Goal: Information Seeking & Learning: Find specific fact

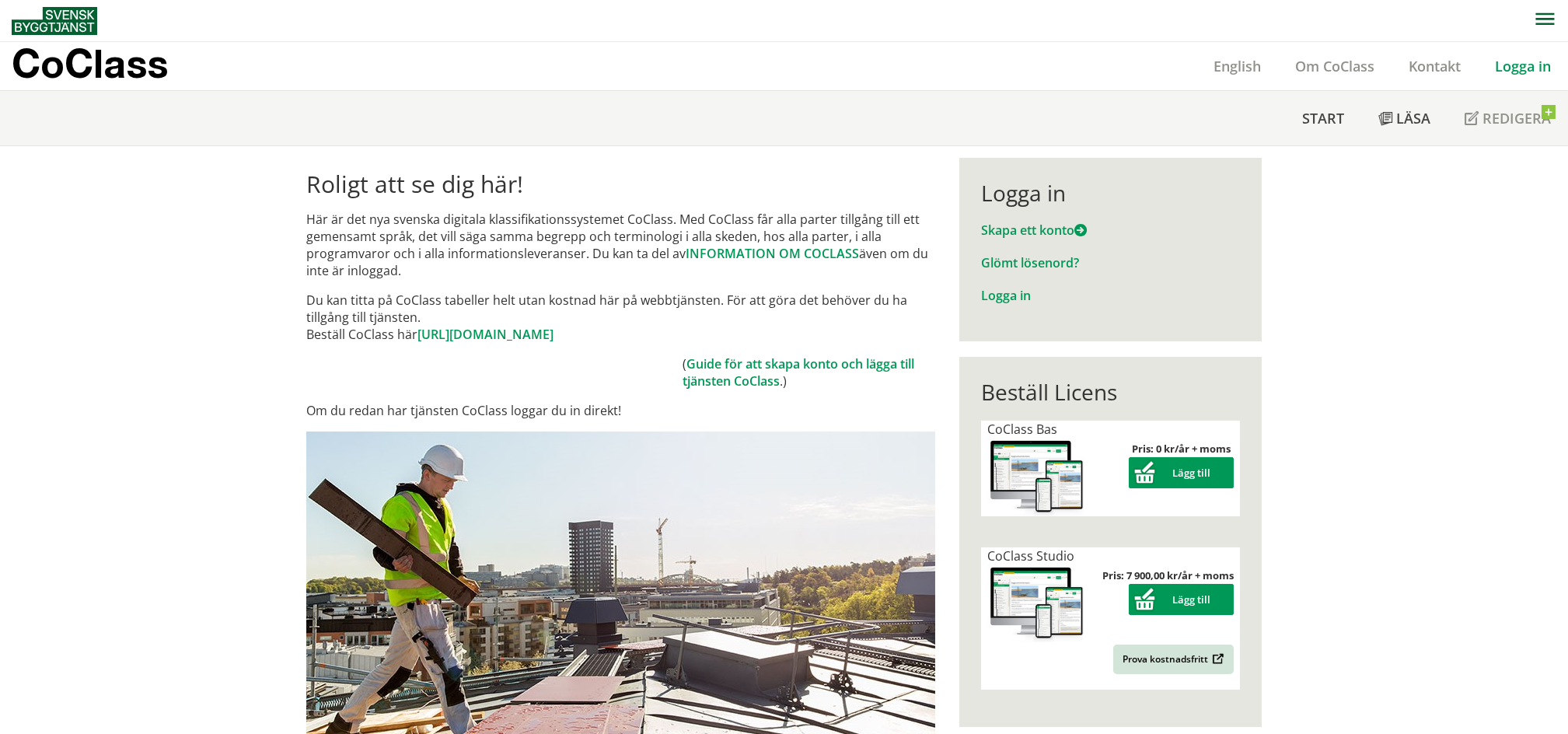
click at [540, 331] on link "[URL][DOMAIN_NAME]" at bounding box center [485, 334] width 136 height 17
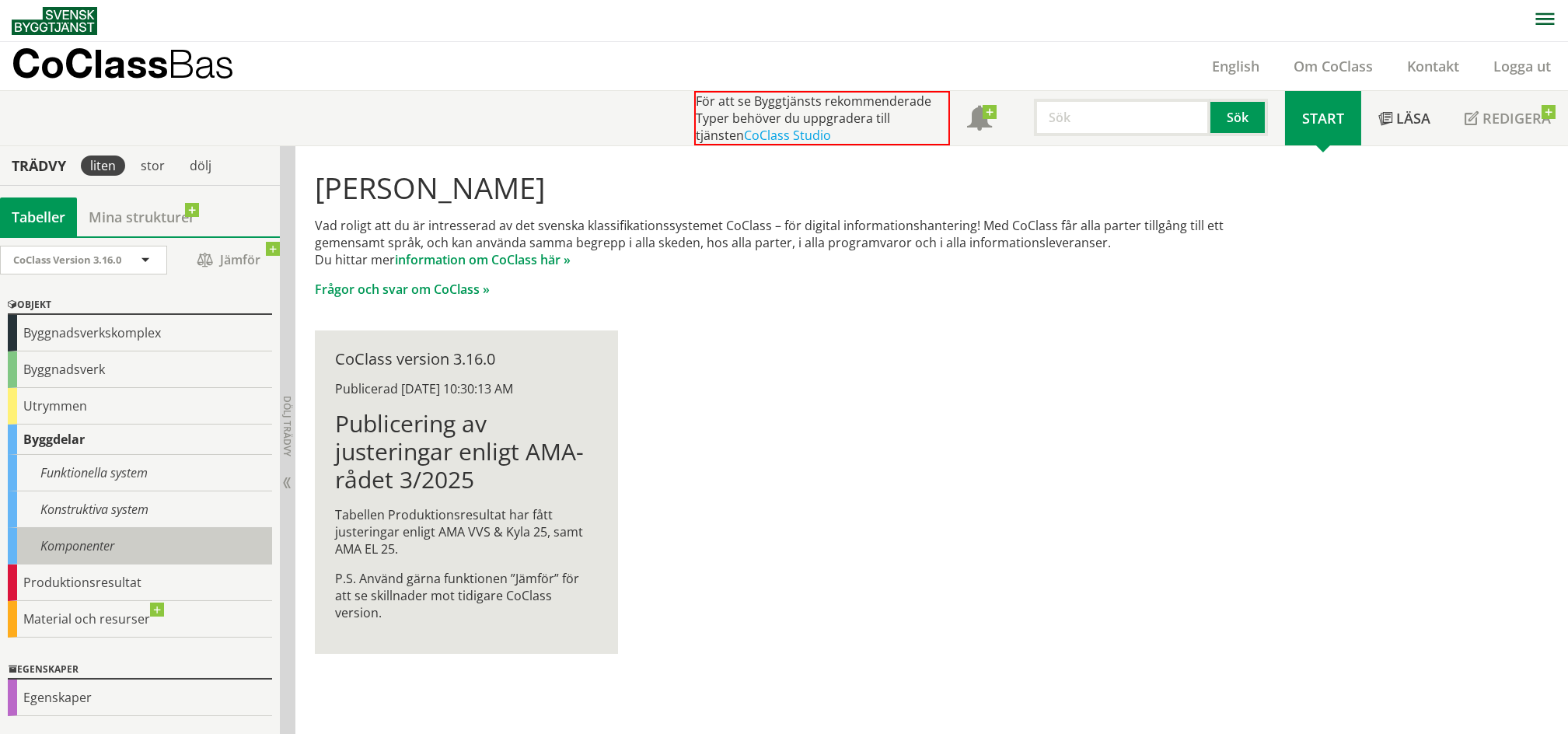
click at [119, 546] on div "Komponenter" at bounding box center [139, 546] width 264 height 36
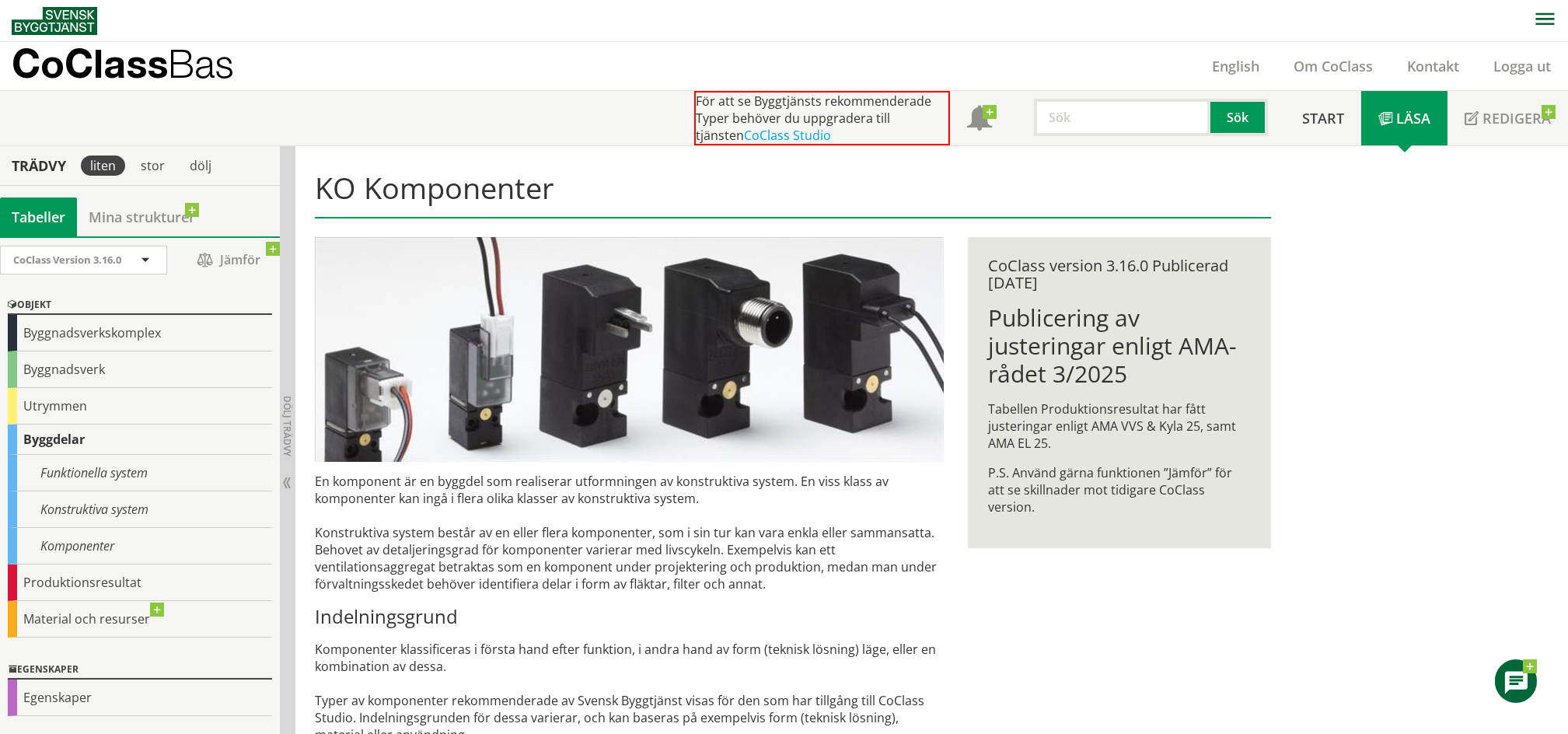
click at [1109, 135] on input "text" at bounding box center [1121, 117] width 176 height 37
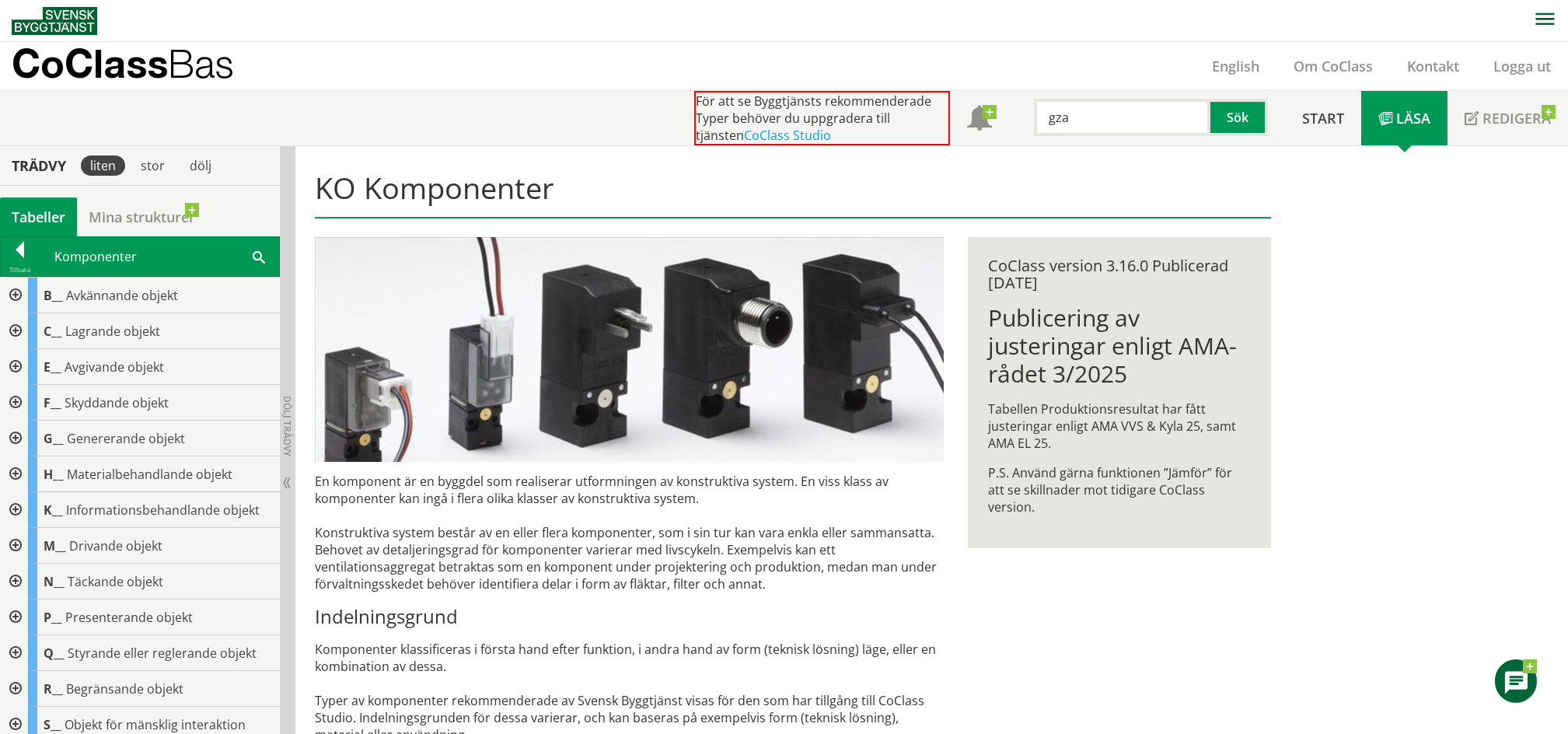
type input "gza"
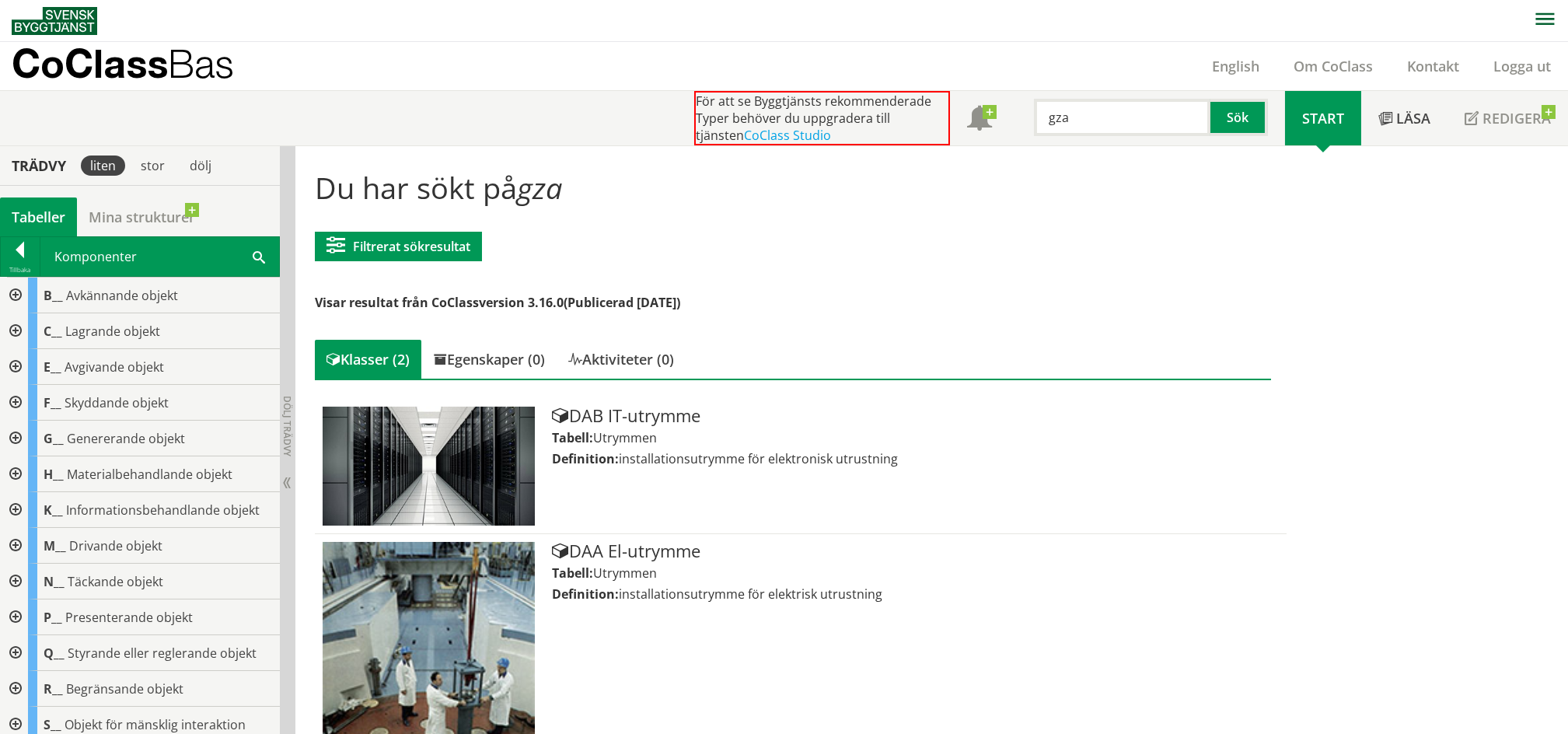
click at [13, 437] on div at bounding box center [14, 438] width 28 height 35
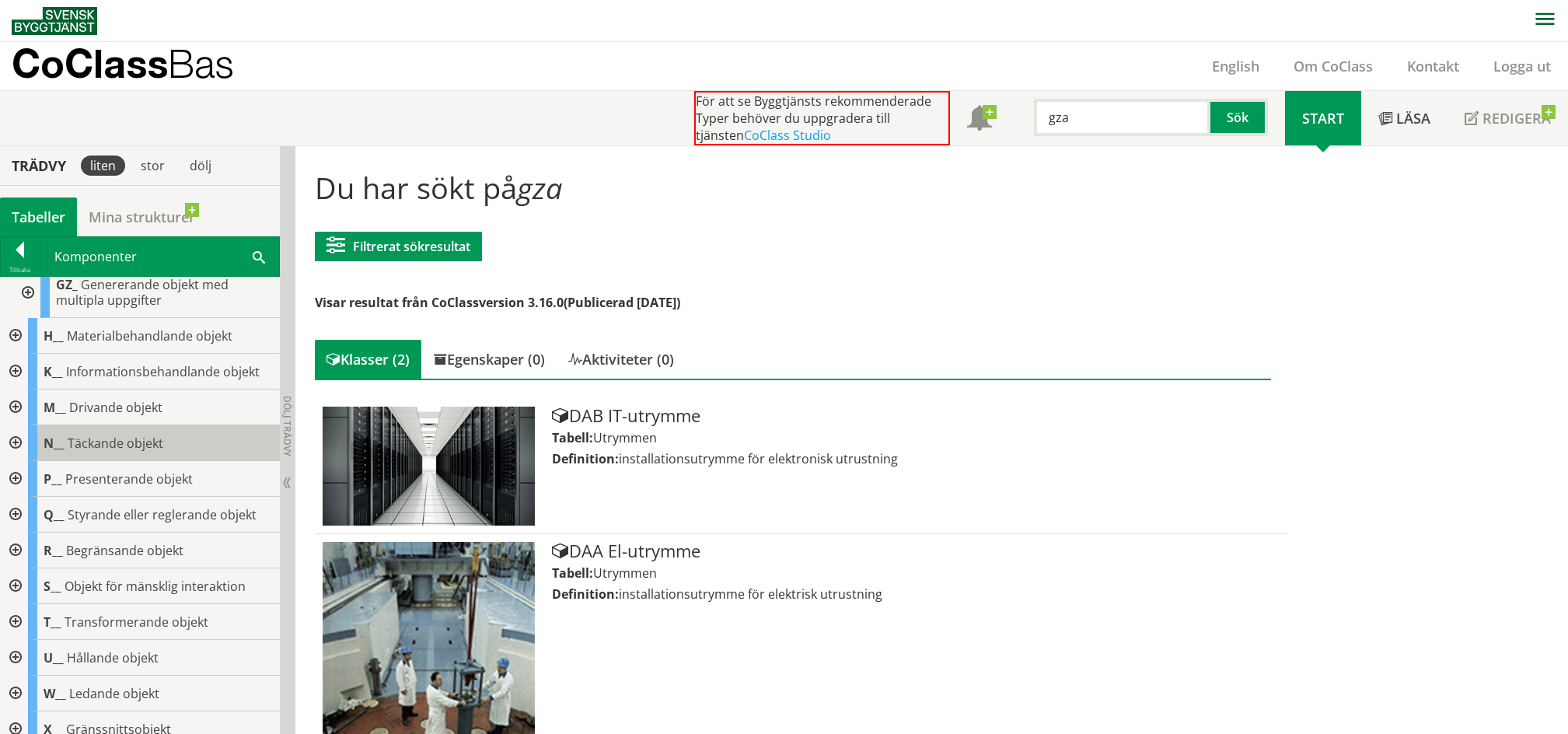
scroll to position [389, 0]
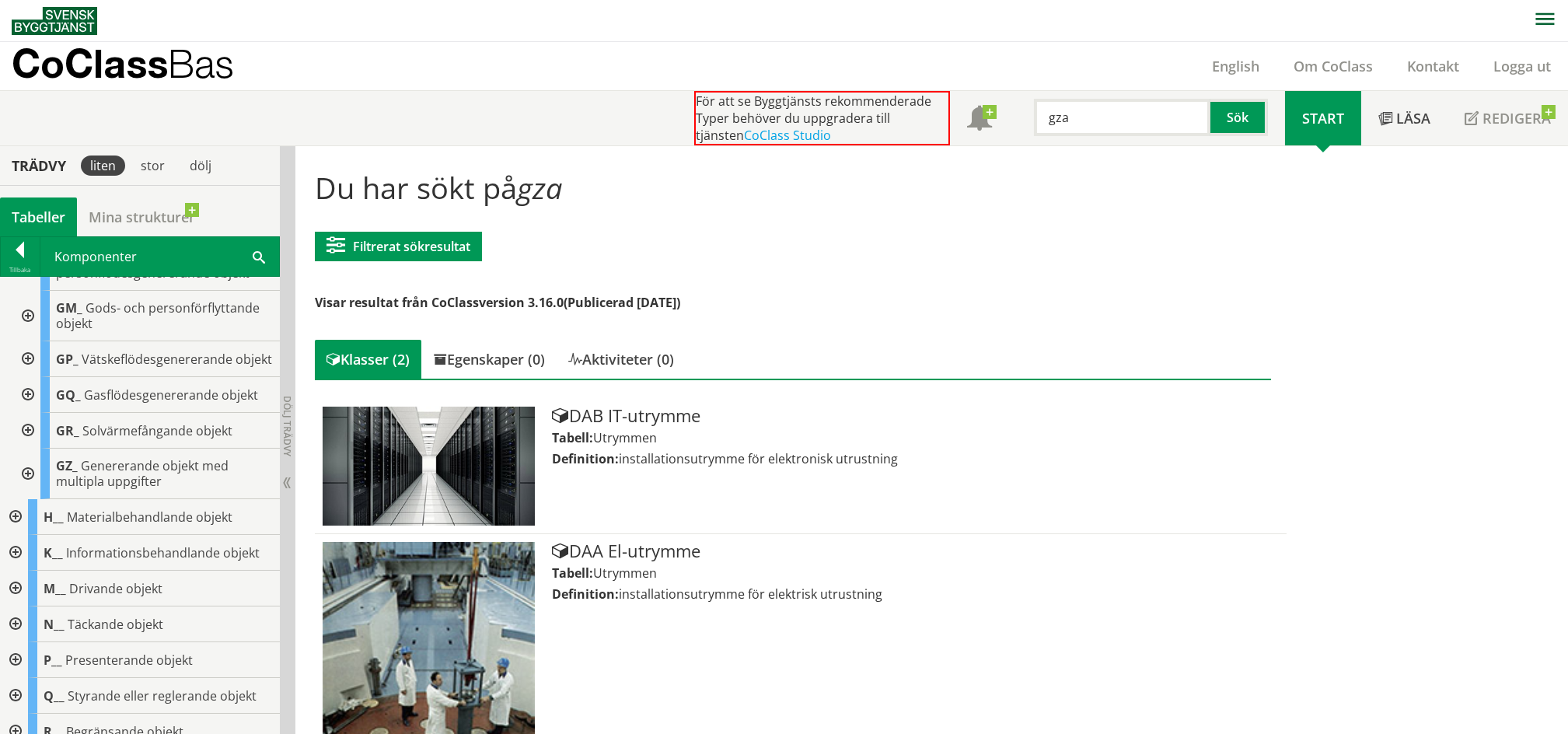
click at [34, 499] on div at bounding box center [26, 474] width 28 height 51
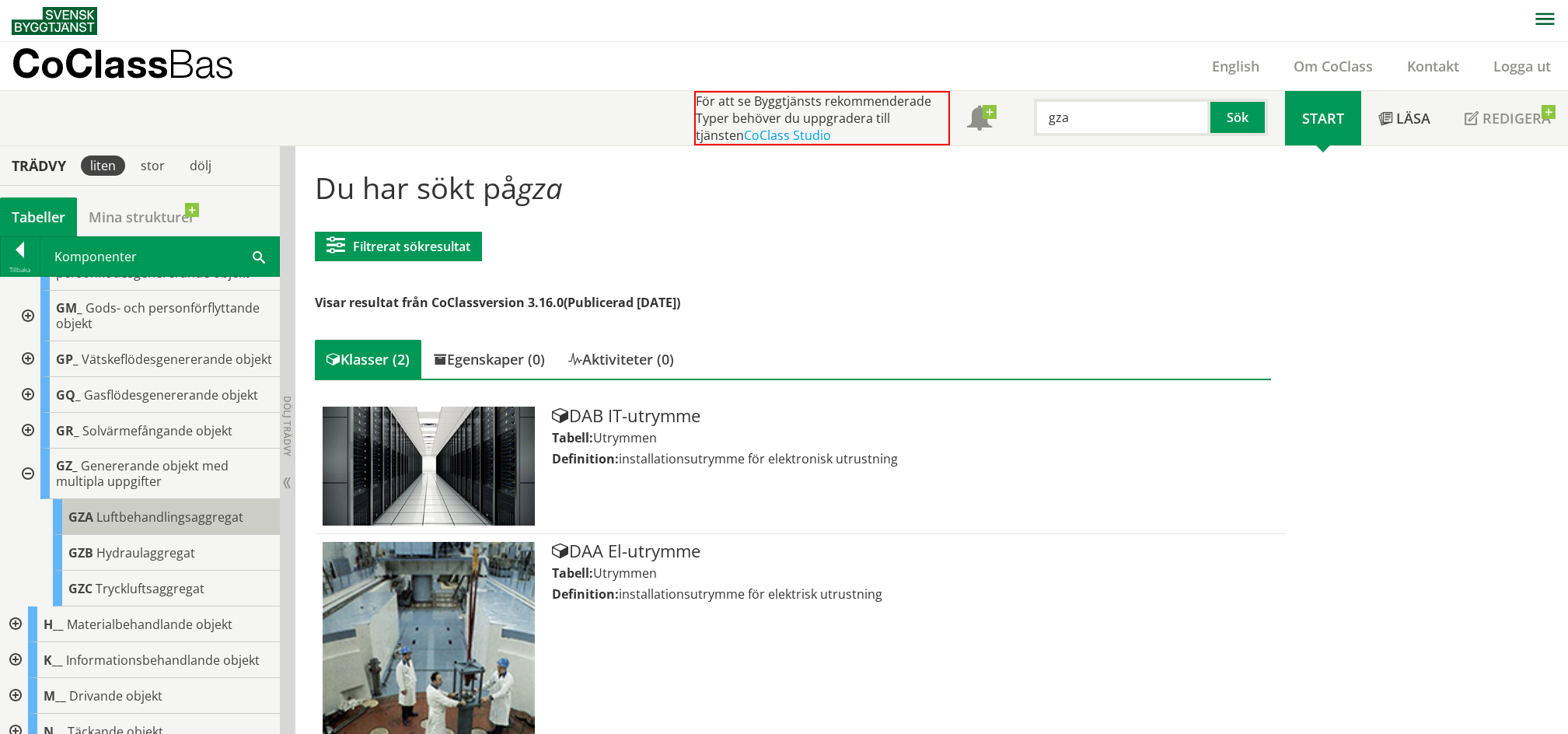
click at [118, 525] on span "Luftbehandlingsaggregat" at bounding box center [170, 517] width 147 height 17
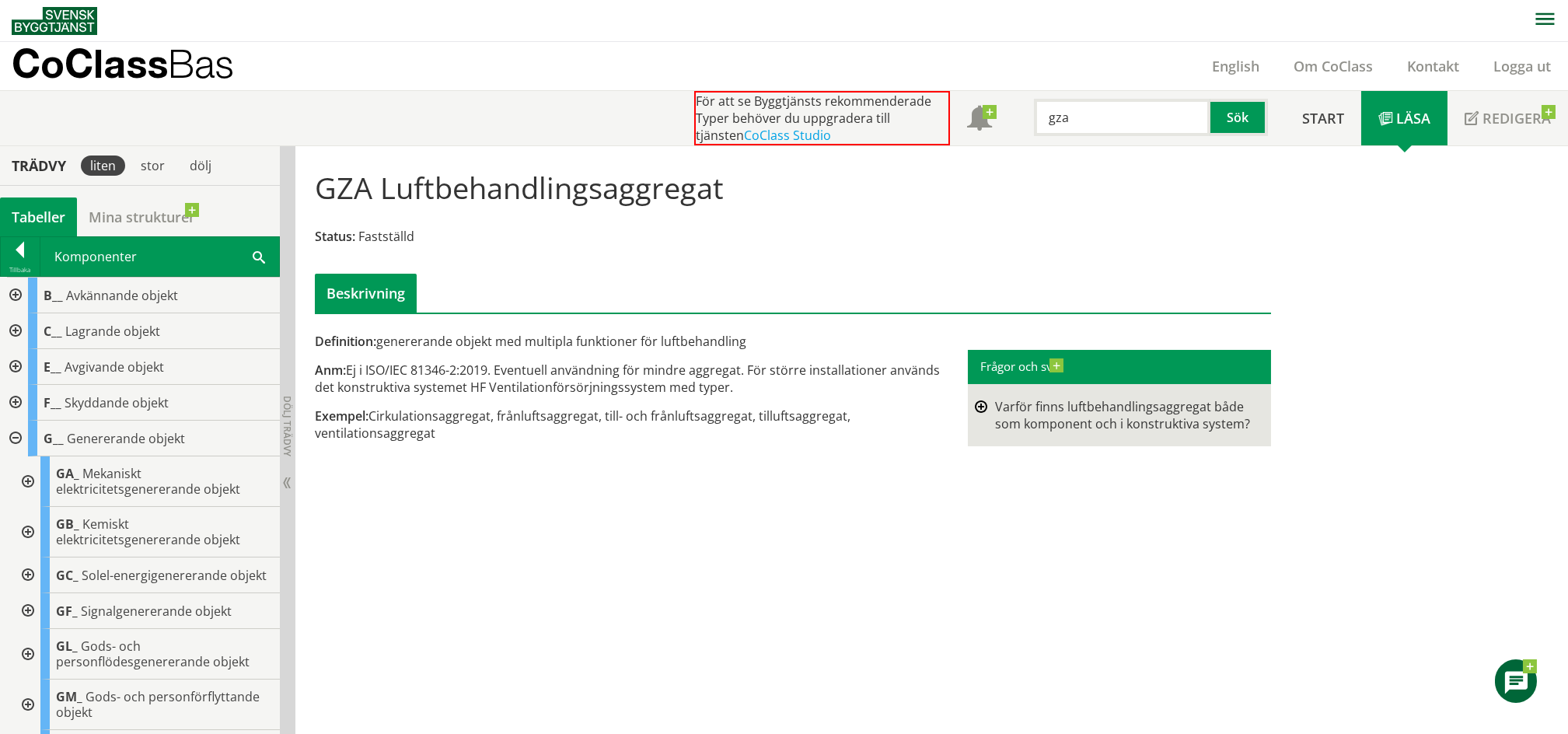
drag, startPoint x: 325, startPoint y: 190, endPoint x: 713, endPoint y: 233, distance: 390.4
click at [713, 233] on div "GZA Luftbehandlingsaggregat Status: Fastställd Beskrivning" at bounding box center [793, 235] width 979 height 155
click at [14, 367] on div at bounding box center [14, 367] width 28 height 35
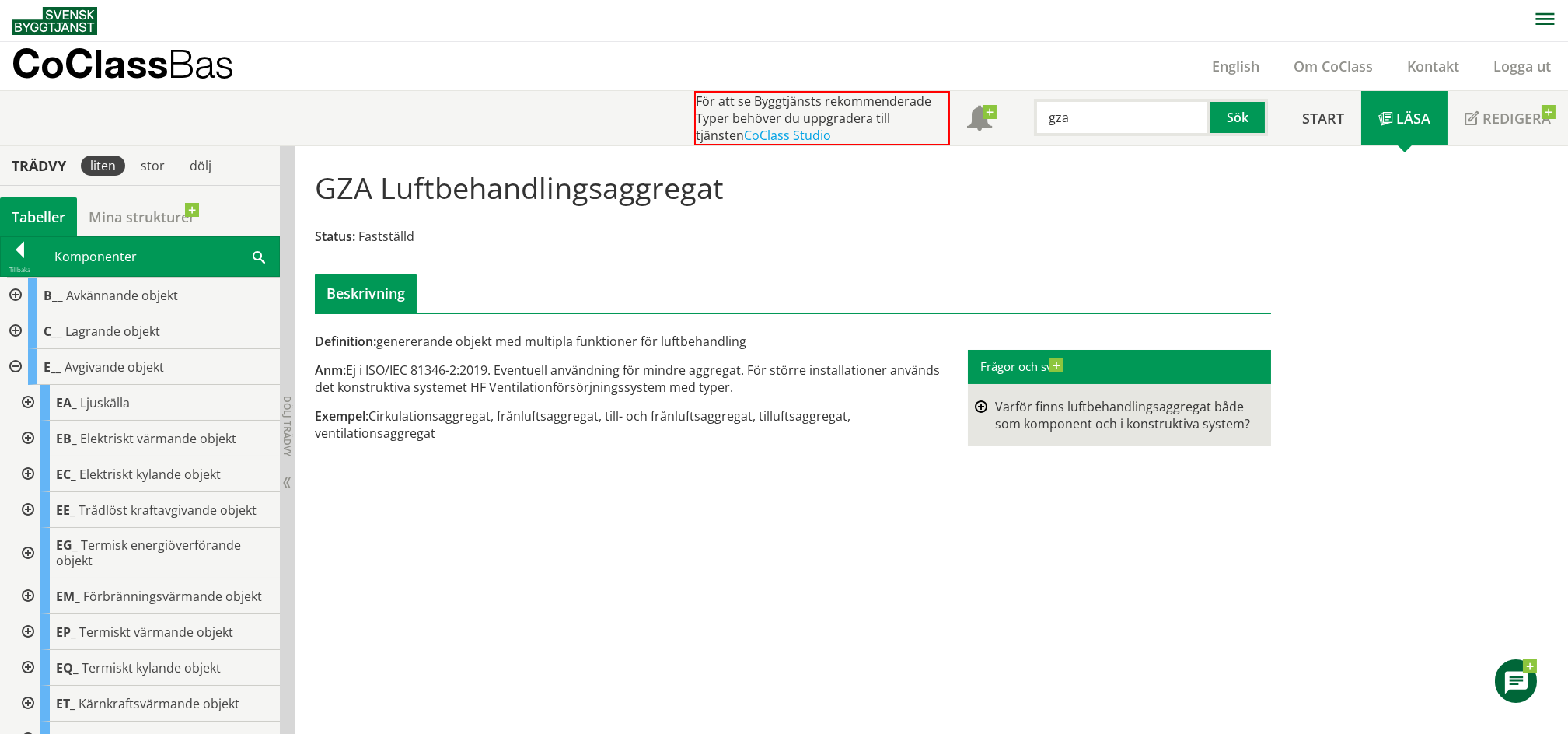
click at [34, 552] on div at bounding box center [26, 553] width 28 height 51
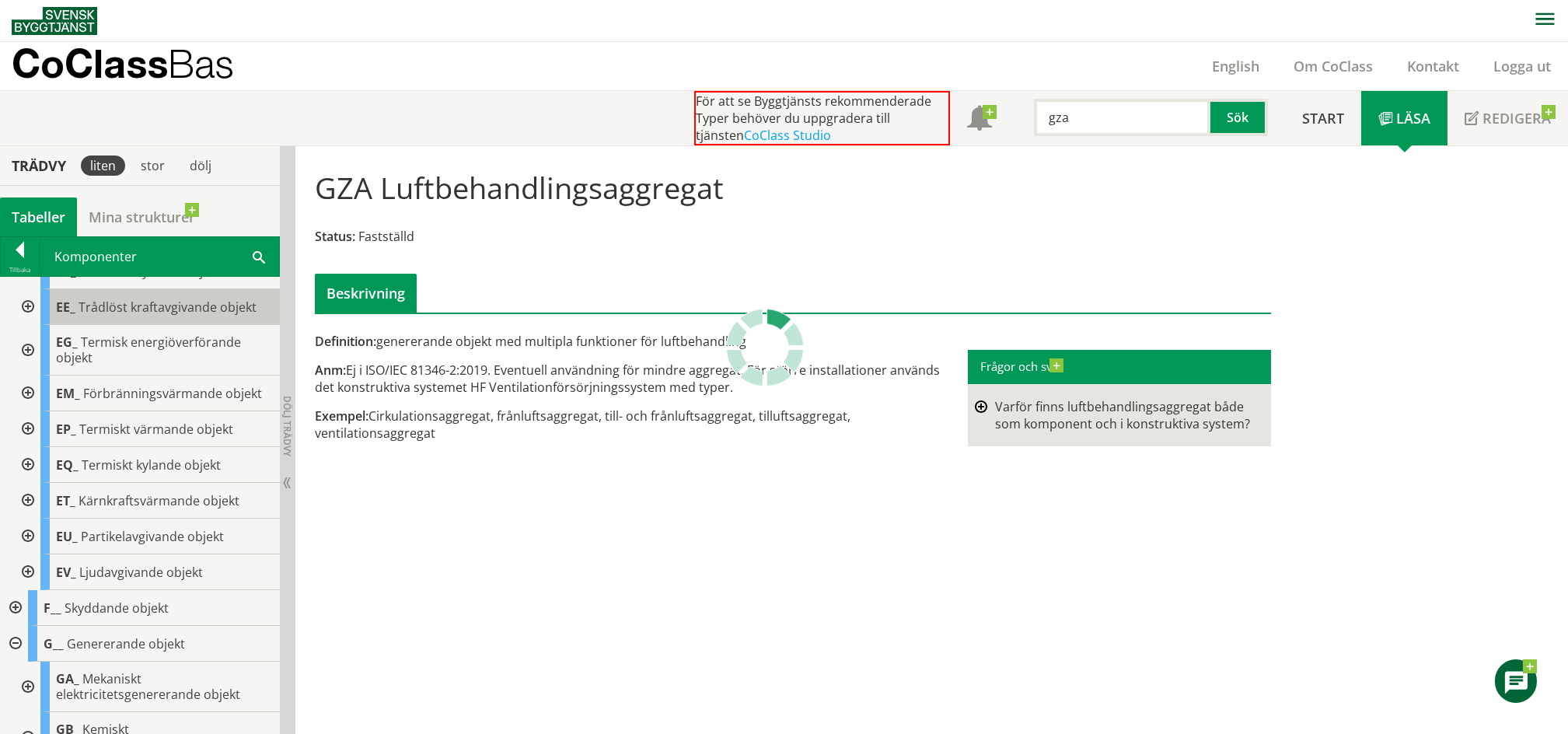
scroll to position [207, 0]
